Goal: Transaction & Acquisition: Download file/media

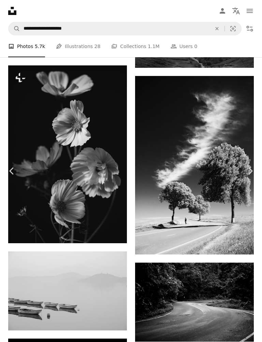
scroll to position [1294, 0]
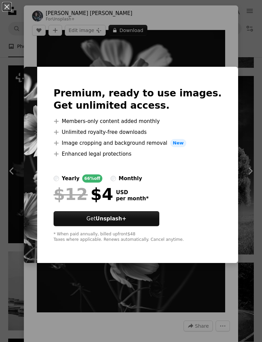
click at [18, 261] on div "An X shape Premium, ready to use images. Get unlimited access. A plus sign Memb…" at bounding box center [131, 171] width 262 height 342
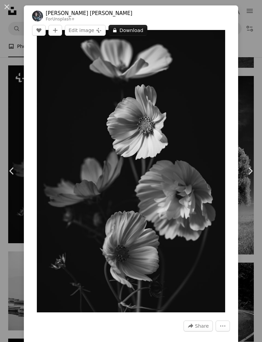
click at [10, 153] on link "Chevron left" at bounding box center [12, 170] width 24 height 65
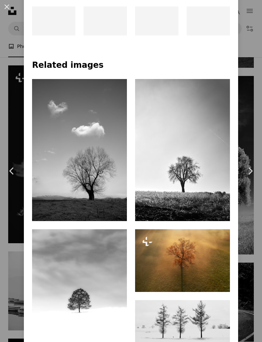
click at [9, 155] on link "Chevron left" at bounding box center [12, 170] width 24 height 65
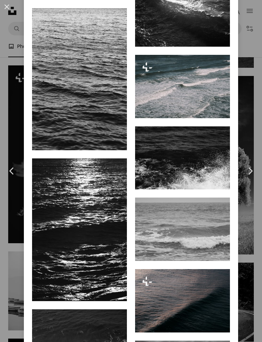
scroll to position [1063, 0]
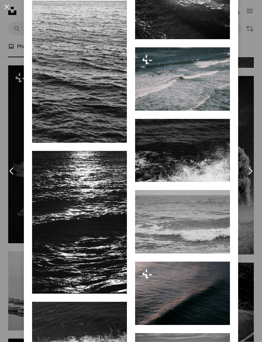
click at [15, 123] on div "An X shape Chevron left Chevron right [PERSON_NAME] Available for hire A checkm…" at bounding box center [131, 171] width 262 height 342
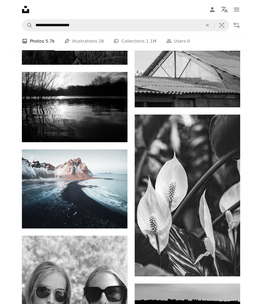
scroll to position [8898, 0]
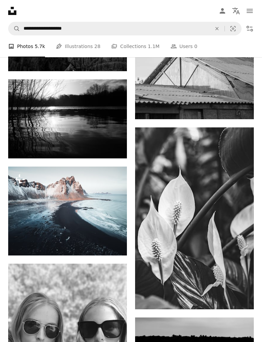
click at [240, 295] on icon "Download" at bounding box center [240, 297] width 4 height 5
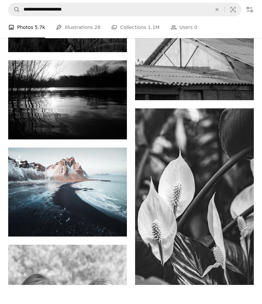
scroll to position [8917, 0]
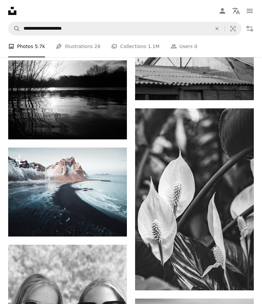
click at [219, 209] on img at bounding box center [194, 199] width 119 height 182
click at [200, 194] on img at bounding box center [194, 199] width 119 height 182
click at [215, 215] on img at bounding box center [194, 199] width 119 height 182
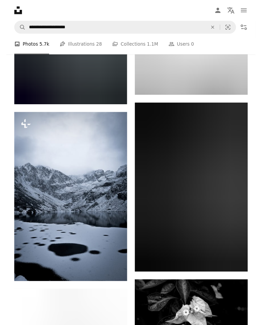
scroll to position [18643, 0]
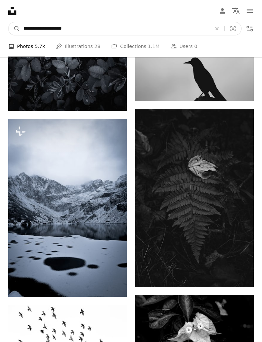
click at [93, 25] on input "**********" at bounding box center [114, 28] width 189 height 13
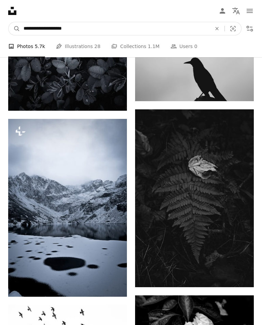
click at [140, 30] on input "**********" at bounding box center [114, 28] width 189 height 13
type input "**********"
click at [14, 29] on button "A magnifying glass" at bounding box center [15, 28] width 12 height 13
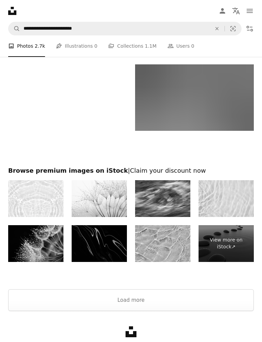
scroll to position [1637, 0]
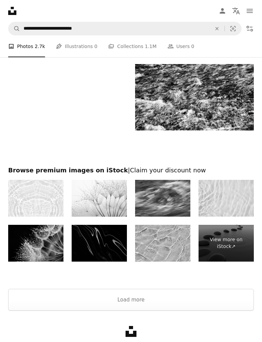
click at [116, 301] on button "Load more" at bounding box center [131, 300] width 246 height 22
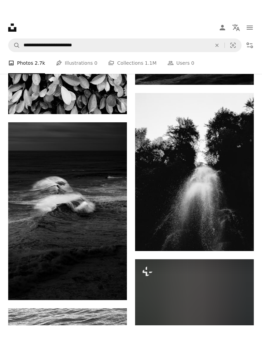
scroll to position [3138, 0]
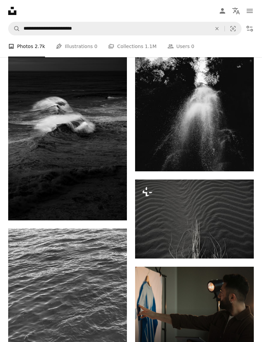
click at [55, 138] on img at bounding box center [67, 132] width 119 height 178
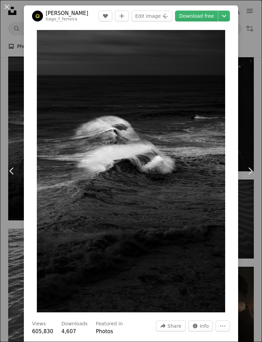
click at [227, 15] on icon "Chevron down" at bounding box center [224, 16] width 11 height 8
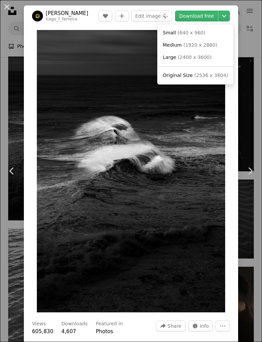
click at [210, 73] on span "( 2536 x 3804 )" at bounding box center [211, 75] width 34 height 5
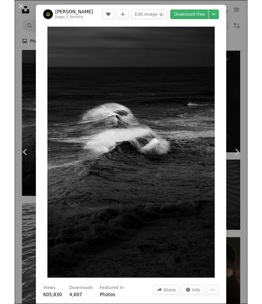
scroll to position [3157, 0]
